Goal: Information Seeking & Learning: Find specific fact

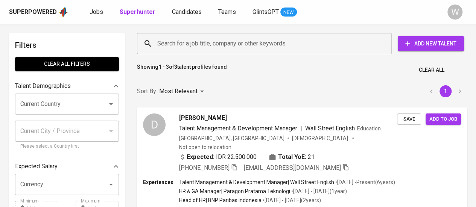
drag, startPoint x: 245, startPoint y: 27, endPoint x: 247, endPoint y: 55, distance: 27.5
click at [247, 55] on div "Search for a job title, company or other keywords Search for a job title, compa…" at bounding box center [300, 43] width 339 height 33
drag, startPoint x: 247, startPoint y: 55, endPoint x: 254, endPoint y: 37, distance: 19.4
click at [254, 37] on div "Search for a job title, company or other keywords Search for a job title, compa…" at bounding box center [300, 44] width 330 height 24
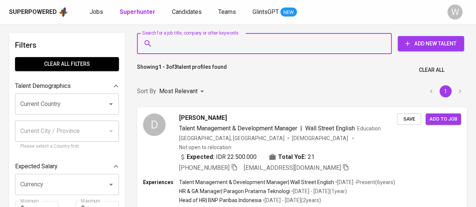
click at [254, 37] on input "Search for a job title, company or other keywords" at bounding box center [266, 44] width 222 height 14
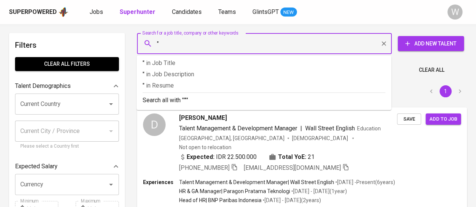
paste input "[PERSON_NAME]"
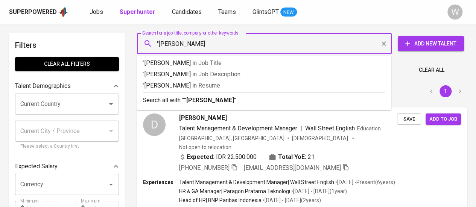
type input ""Vinza [PERSON_NAME]""
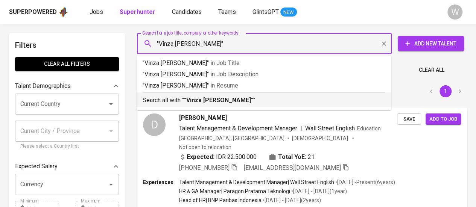
click at [255, 93] on div "Search all with " "[PERSON_NAME]" "" at bounding box center [264, 99] width 243 height 12
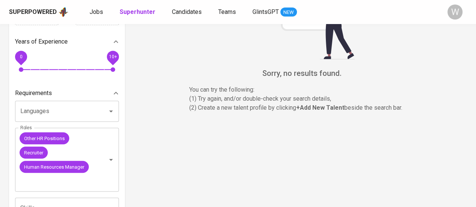
scroll to position [198, 0]
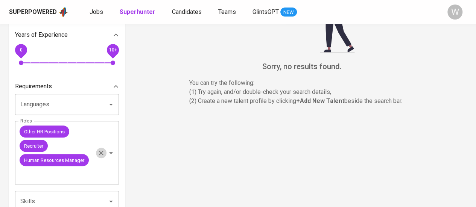
click at [104, 154] on icon "Clear" at bounding box center [101, 153] width 8 height 8
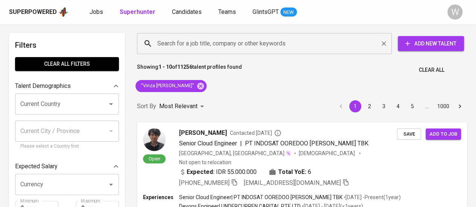
click at [248, 39] on input "Search for a job title, company or other keywords" at bounding box center [266, 44] width 222 height 14
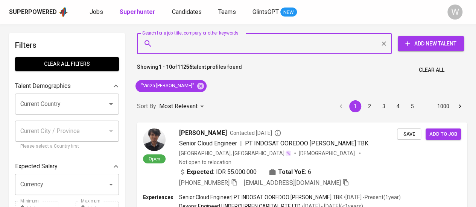
paste input "[EMAIL_ADDRESS][DOMAIN_NAME]"
type input "[EMAIL_ADDRESS][DOMAIN_NAME]"
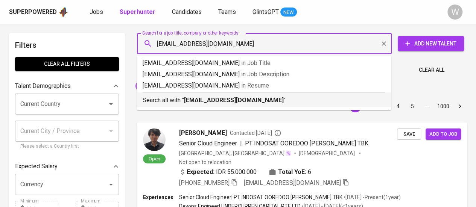
click at [259, 97] on p "Search all with " [EMAIL_ADDRESS][DOMAIN_NAME] "" at bounding box center [264, 100] width 243 height 9
click at [243, 102] on div "Sort By Most Relevant MOST_RELEVANT 1 2 3 4 5 … 1000" at bounding box center [301, 106] width 339 height 23
click at [242, 103] on div "Sort By Most Relevant MOST_RELEVANT 1 2 3 4 5 … 1000" at bounding box center [301, 106] width 339 height 23
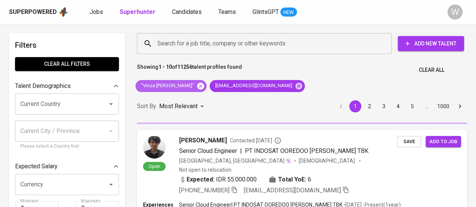
click at [201, 86] on icon at bounding box center [200, 86] width 8 height 8
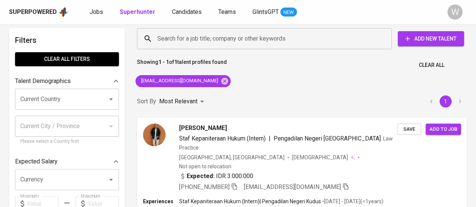
scroll to position [17, 0]
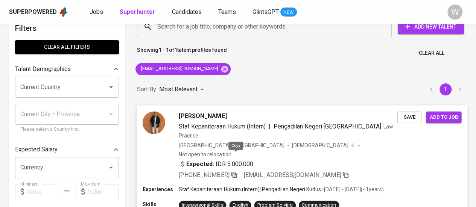
click at [236, 171] on icon "button" at bounding box center [234, 174] width 7 height 7
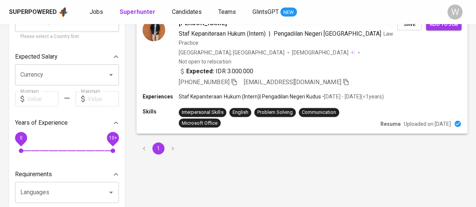
scroll to position [0, 0]
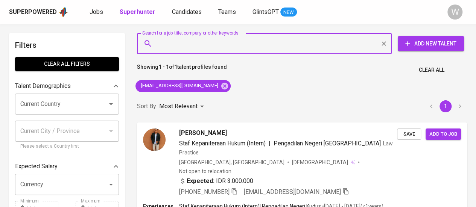
click at [218, 50] on input "Search for a job title, company or other keywords" at bounding box center [266, 44] width 222 height 14
paste input "[EMAIL_ADDRESS][DOMAIN_NAME]"
type input "[EMAIL_ADDRESS][DOMAIN_NAME]"
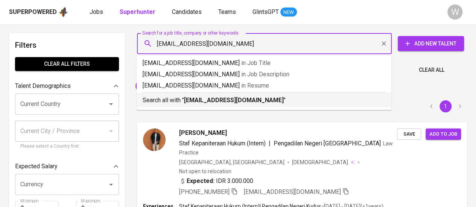
click at [227, 101] on b "[EMAIL_ADDRESS][DOMAIN_NAME]" at bounding box center [234, 100] width 100 height 7
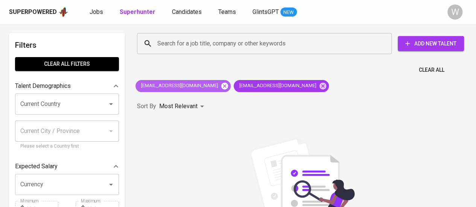
click at [221, 84] on icon at bounding box center [224, 85] width 7 height 7
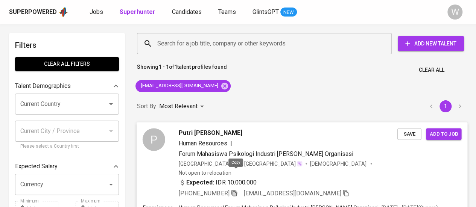
click at [237, 190] on icon "button" at bounding box center [233, 193] width 5 height 6
